Goal: Task Accomplishment & Management: Manage account settings

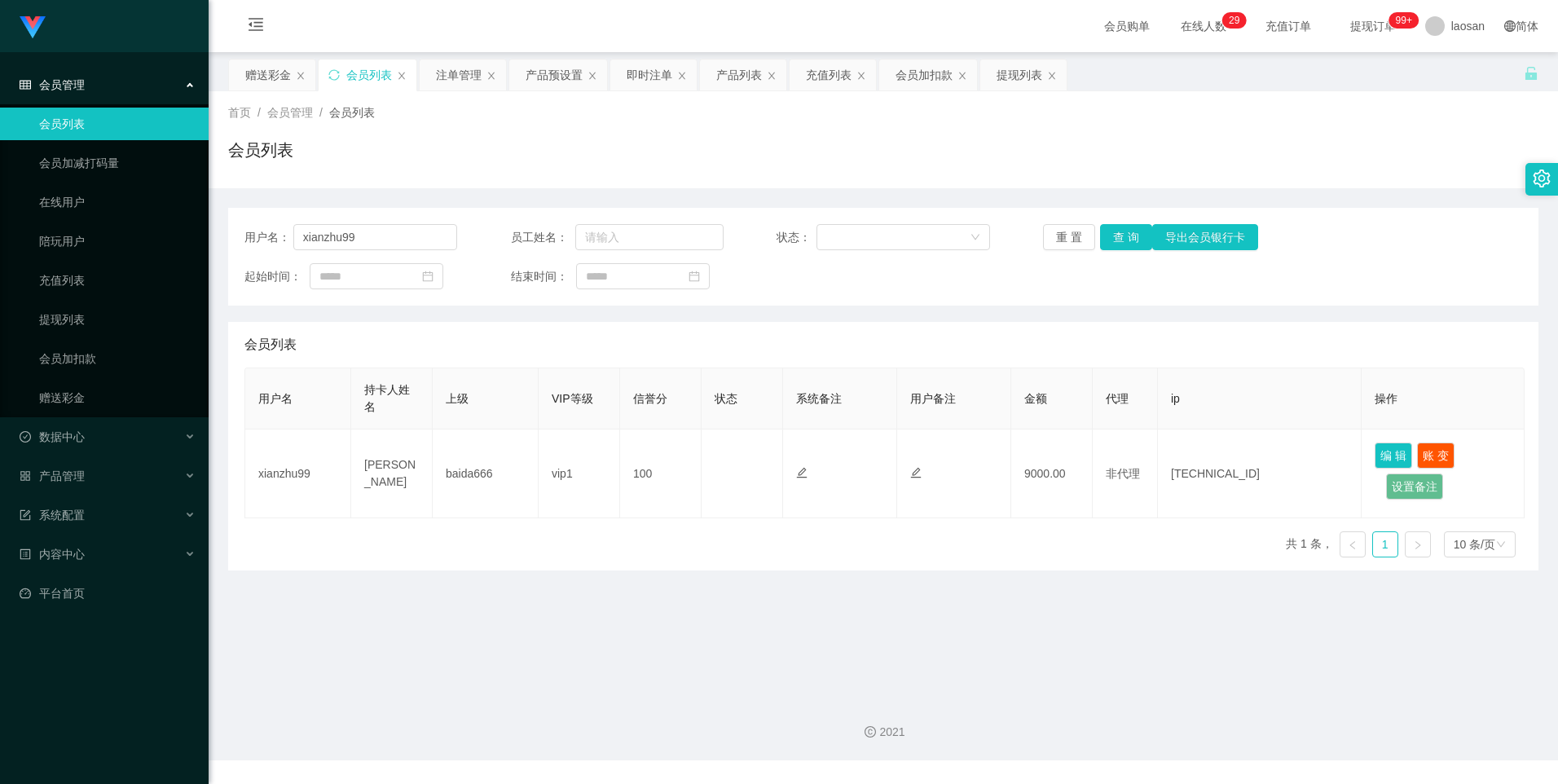
drag, startPoint x: 267, startPoint y: 71, endPoint x: 457, endPoint y: 271, distance: 275.9
click at [267, 71] on div "赠送彩金" at bounding box center [267, 74] width 45 height 31
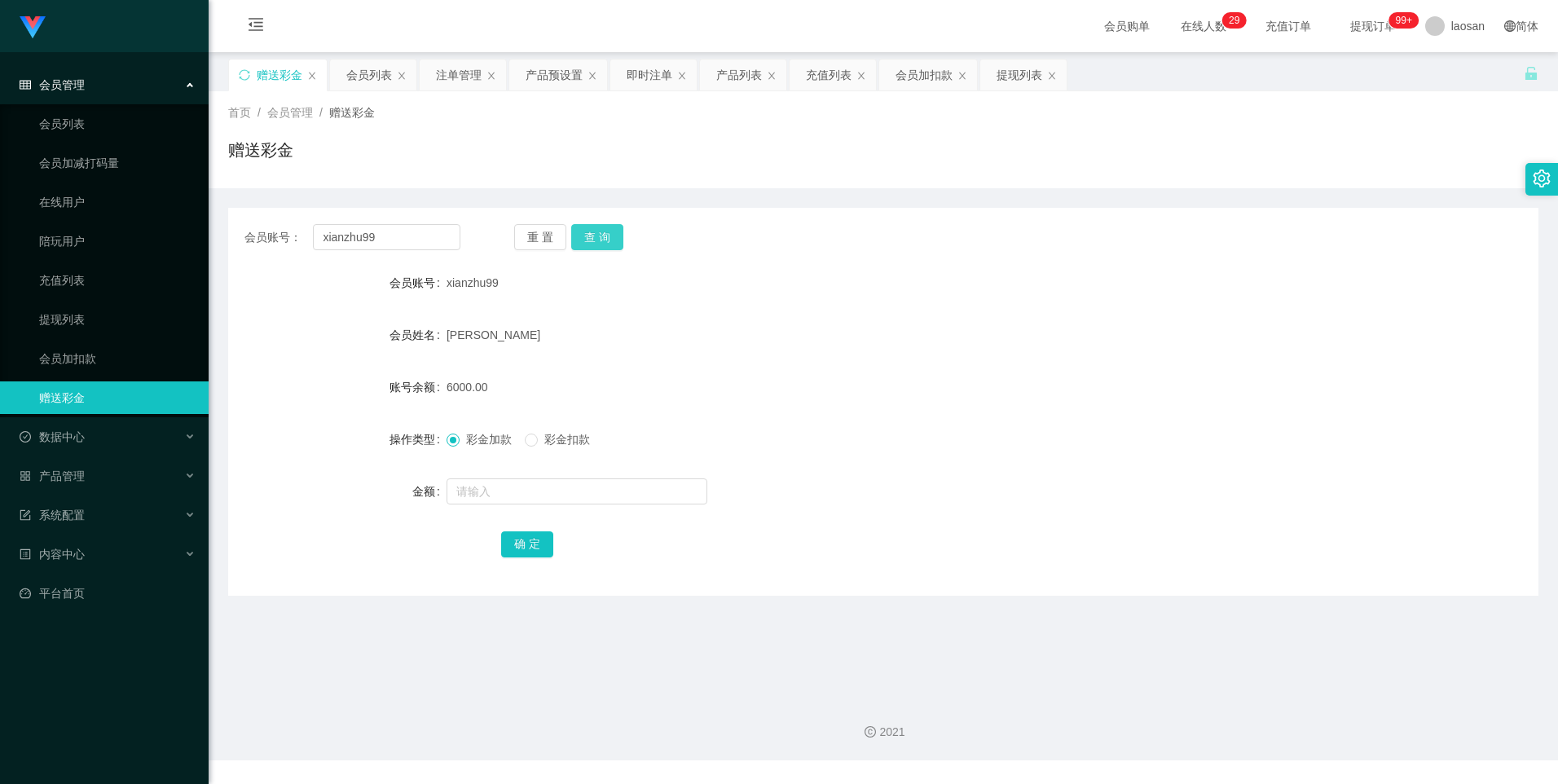
click at [580, 234] on button "查 询" at bounding box center [598, 237] width 52 height 26
click at [580, 234] on div "重 置 查 询" at bounding box center [622, 237] width 216 height 26
click at [515, 491] on input "text" at bounding box center [576, 491] width 261 height 26
type input "7000"
click at [516, 538] on button "确 定" at bounding box center [527, 545] width 52 height 26
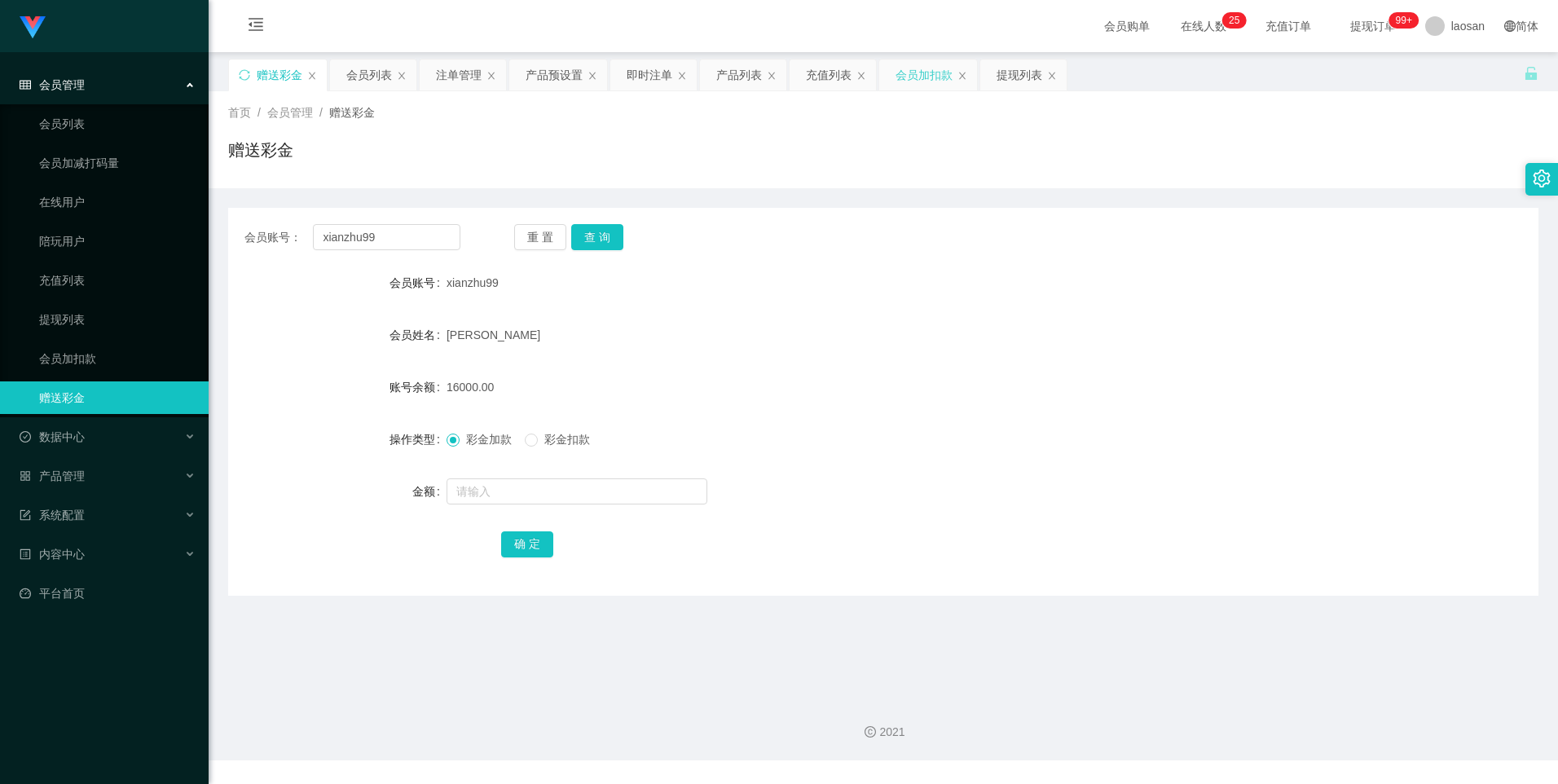
click at [918, 70] on div "会员加扣款" at bounding box center [923, 74] width 57 height 31
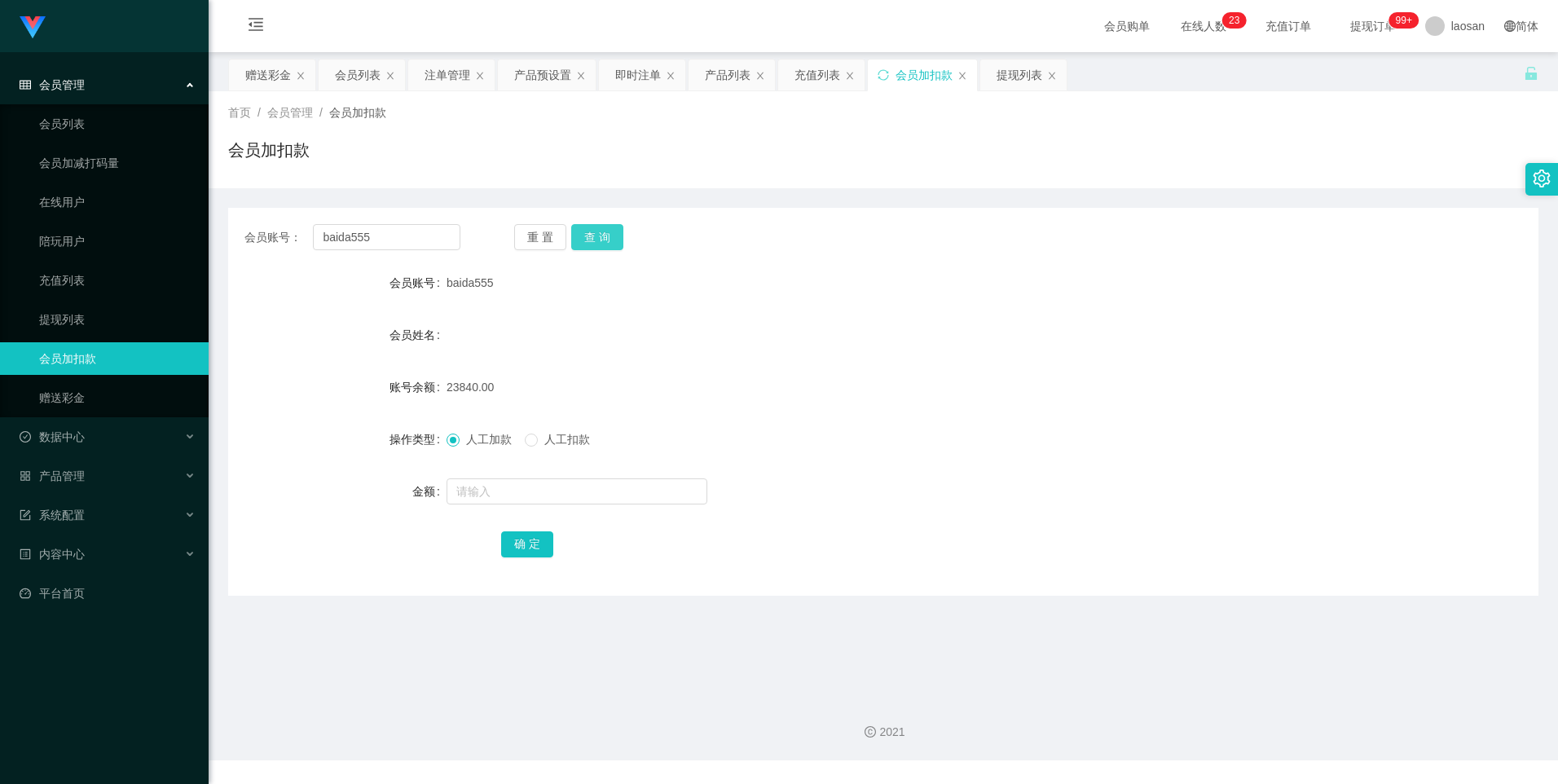
click at [612, 241] on button "查 询" at bounding box center [598, 237] width 52 height 26
click at [612, 241] on div "重 置 查 询" at bounding box center [622, 237] width 216 height 26
click at [528, 486] on input "text" at bounding box center [576, 491] width 261 height 26
type input "7000"
click at [532, 552] on button "确 定" at bounding box center [527, 545] width 52 height 26
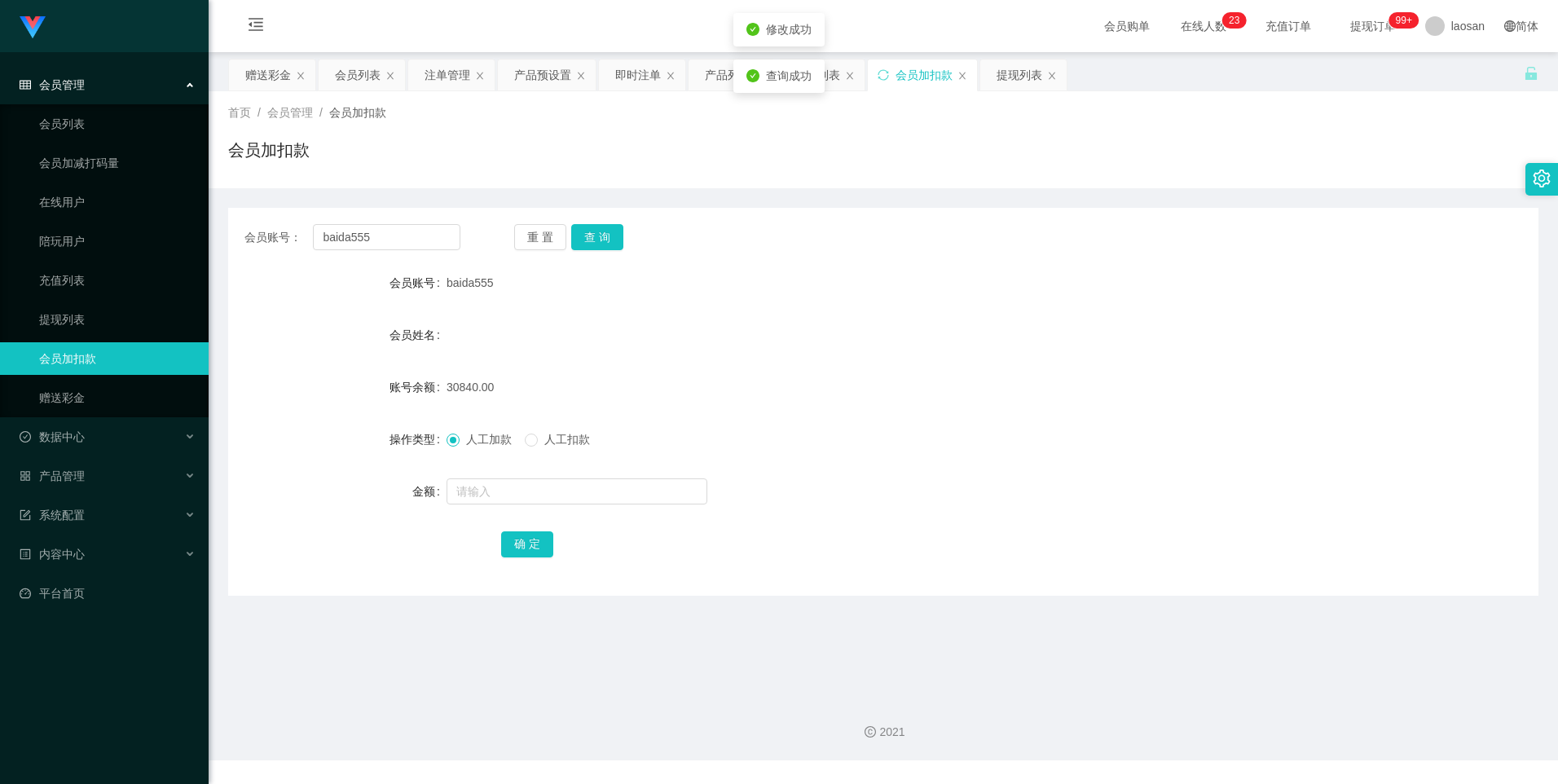
click at [1119, 375] on div "30840.00" at bounding box center [829, 387] width 765 height 32
click at [546, 71] on div "产品预设置" at bounding box center [542, 74] width 57 height 31
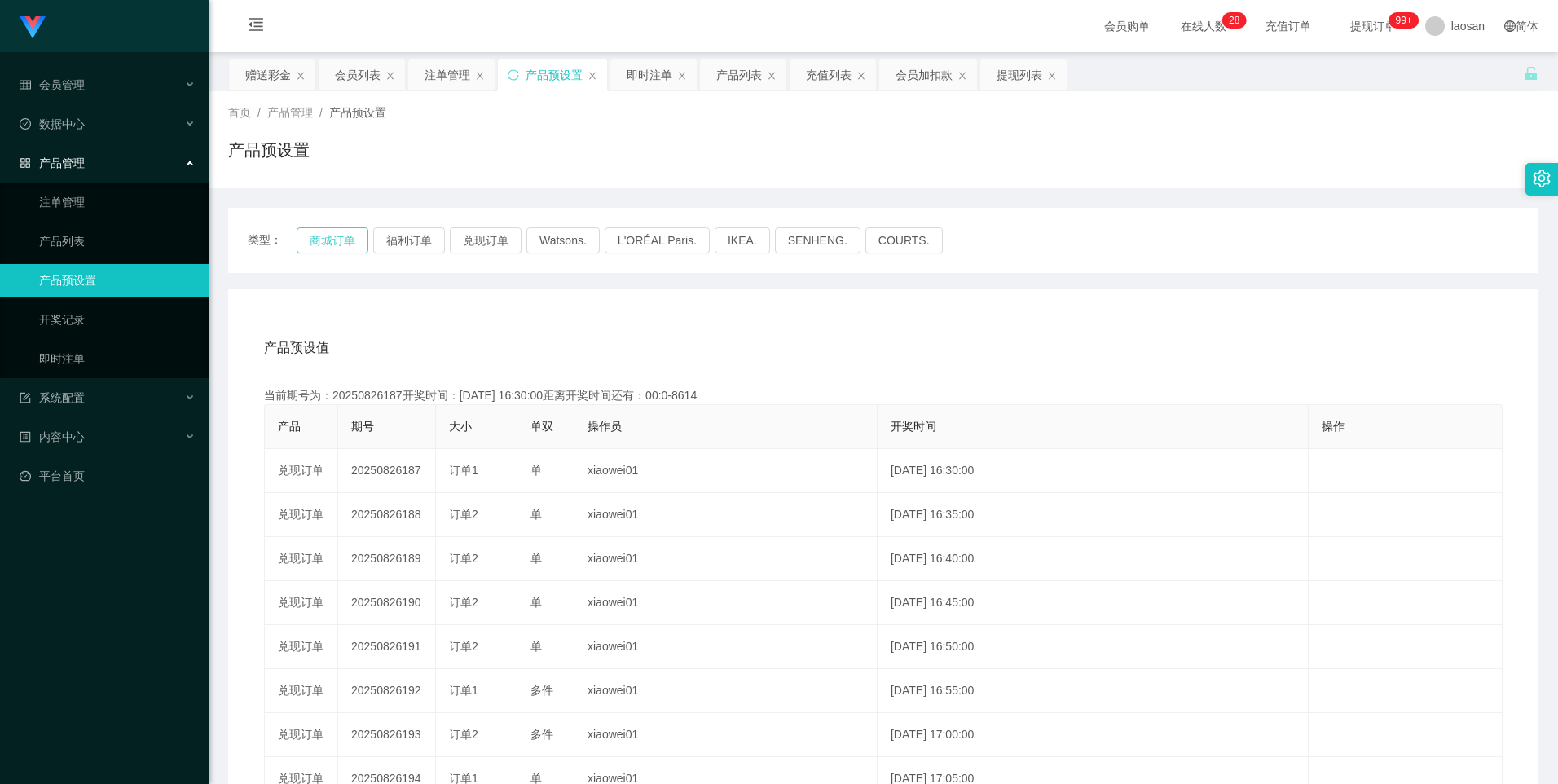
click at [321, 233] on button "商城订单" at bounding box center [332, 240] width 71 height 26
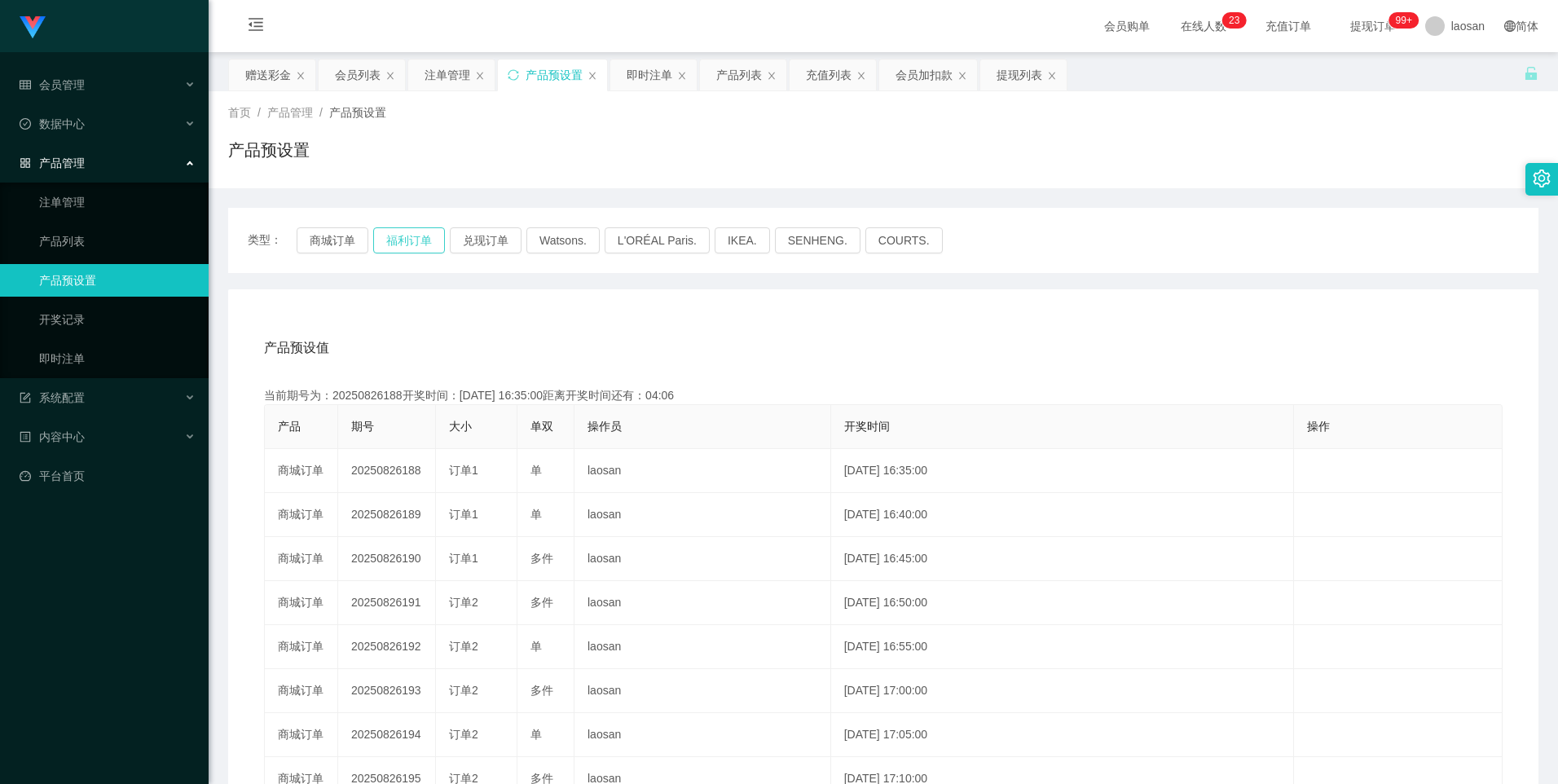
click at [389, 240] on button "福利订单" at bounding box center [408, 240] width 71 height 26
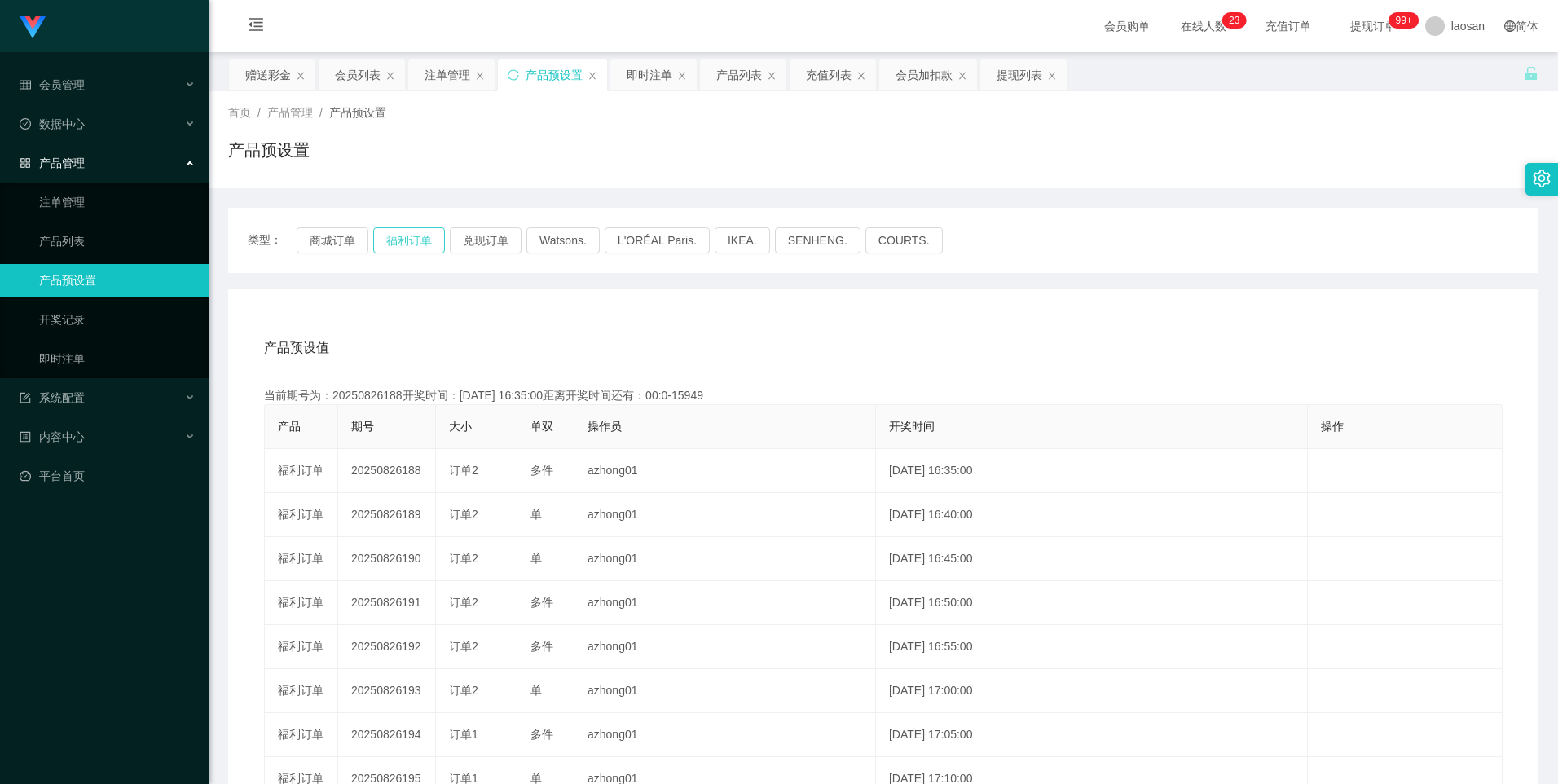
click at [389, 240] on button "福利订单" at bounding box center [408, 240] width 71 height 26
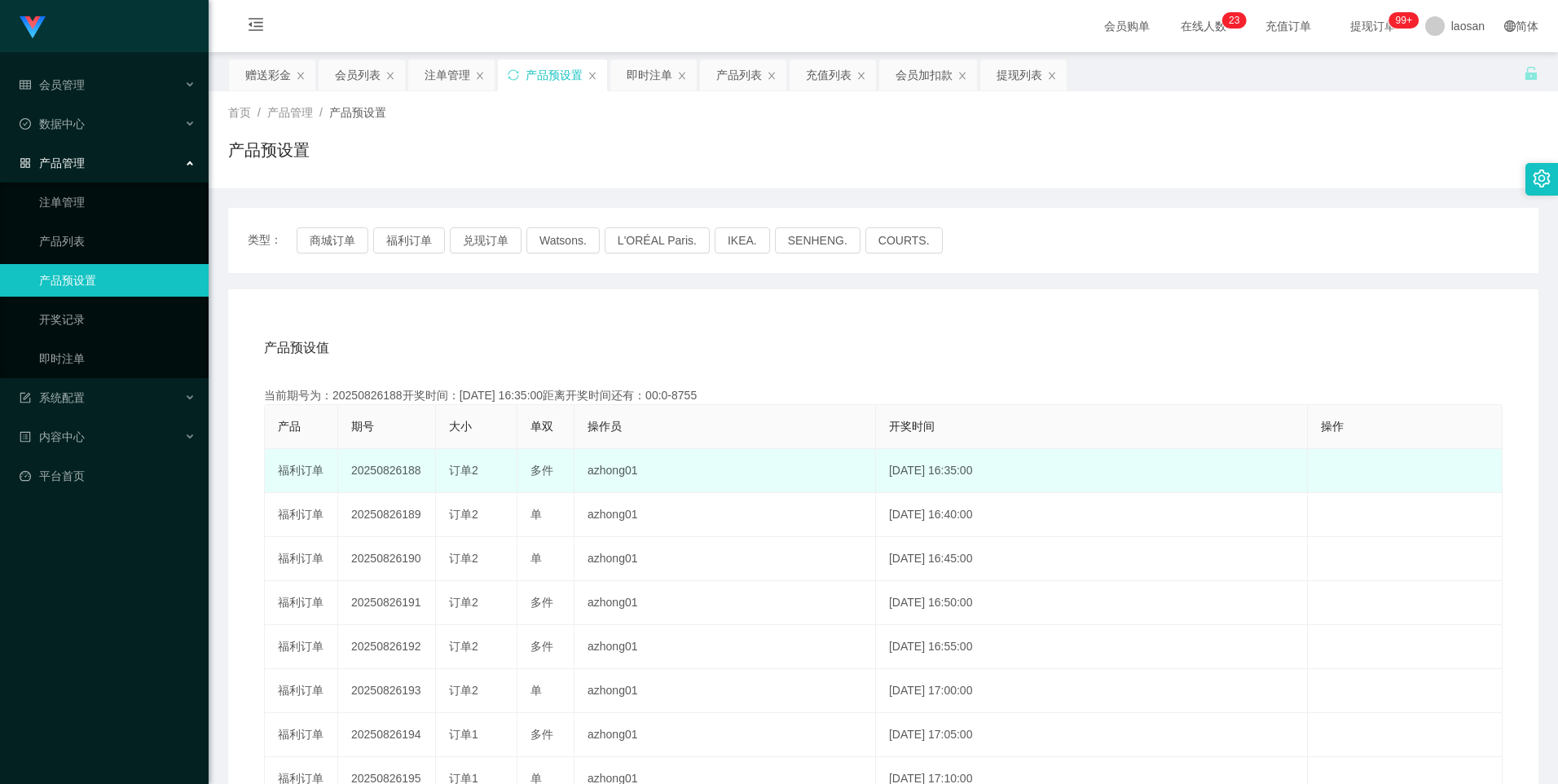
drag, startPoint x: 274, startPoint y: 471, endPoint x: 488, endPoint y: 476, distance: 214.1
click at [488, 476] on tr "福利订单 20250826188 订单2 多件 azhong01 [DATE] 16:35:00 编 辑 限制投注" at bounding box center [883, 470] width 1238 height 44
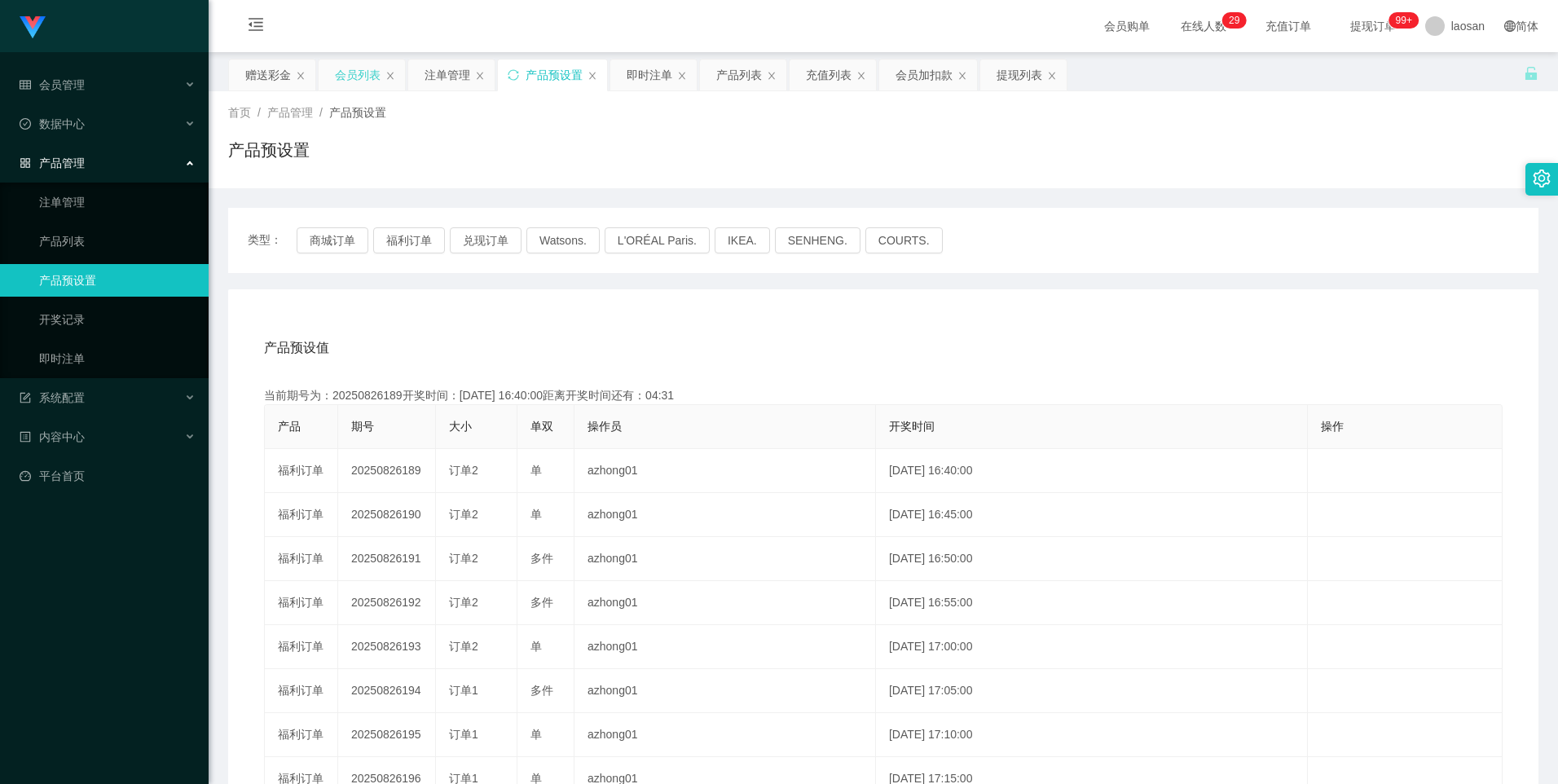
click at [342, 74] on div "会员列表" at bounding box center [357, 74] width 45 height 31
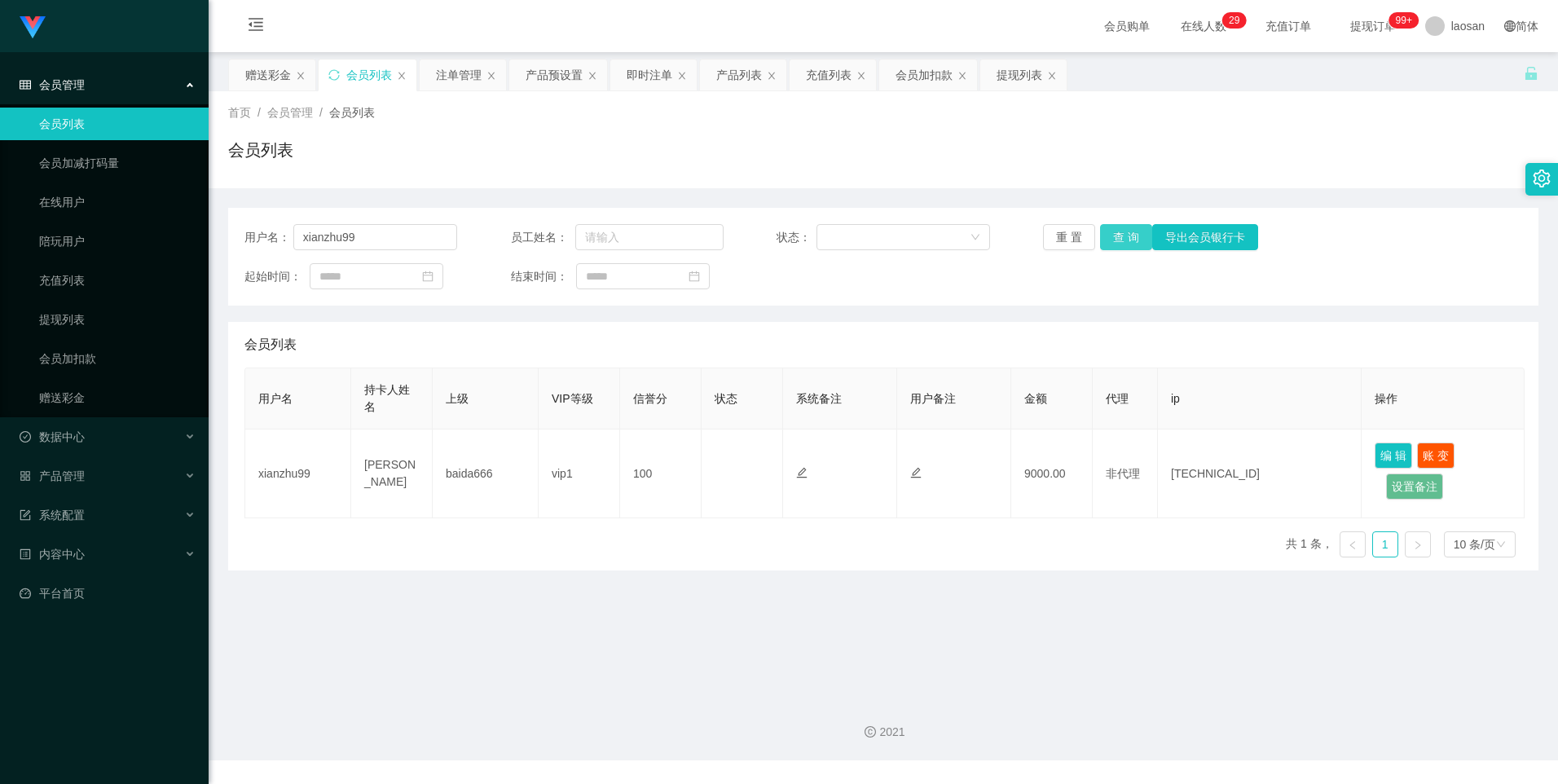
click at [1109, 233] on button "查 询" at bounding box center [1126, 237] width 52 height 26
click at [1102, 239] on button "查 询" at bounding box center [1126, 237] width 52 height 26
